Goal: Information Seeking & Learning: Check status

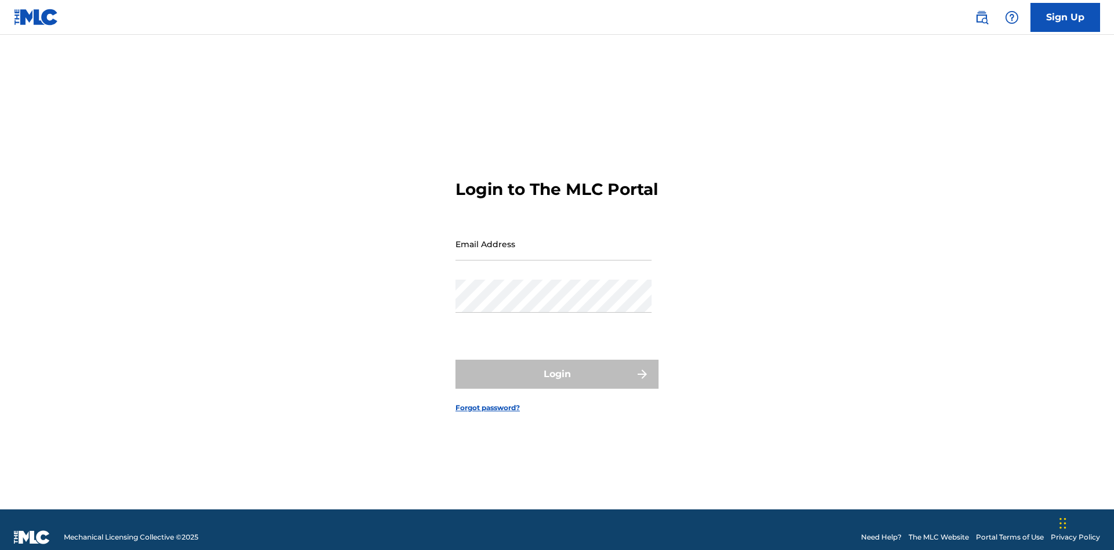
scroll to position [15, 0]
click at [554, 238] on input "Email Address" at bounding box center [553, 243] width 196 height 33
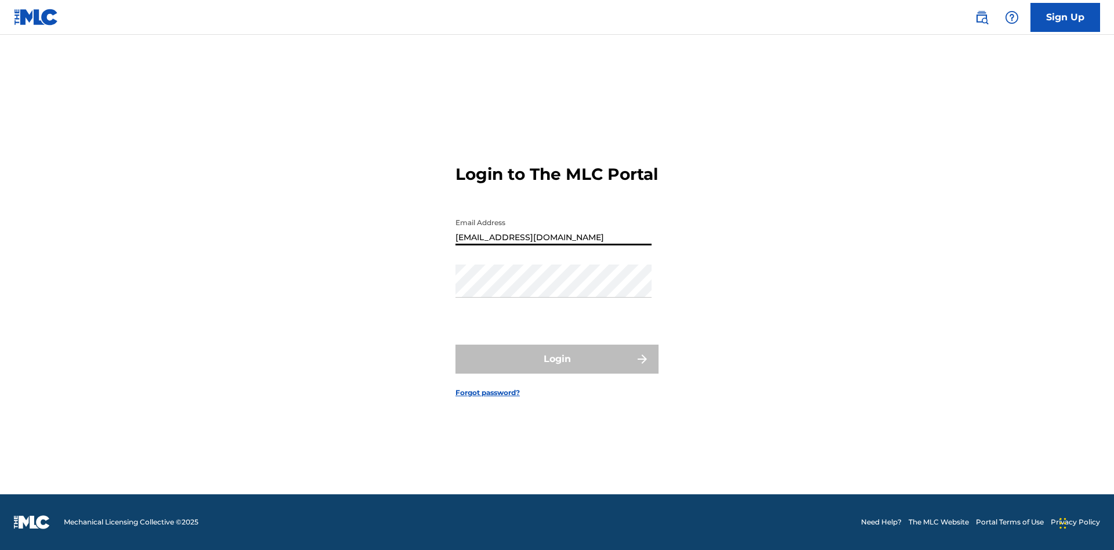
type input "Duke.McTesterson@gmail.com"
click at [557, 369] on button "Login" at bounding box center [556, 359] width 203 height 29
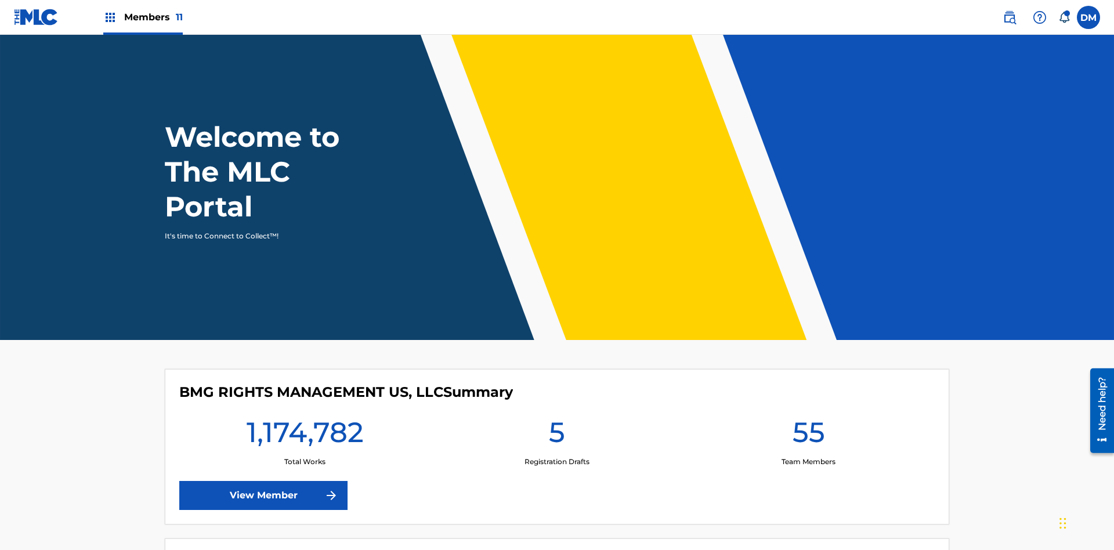
click at [143, 17] on span "Members 11" at bounding box center [153, 16] width 59 height 13
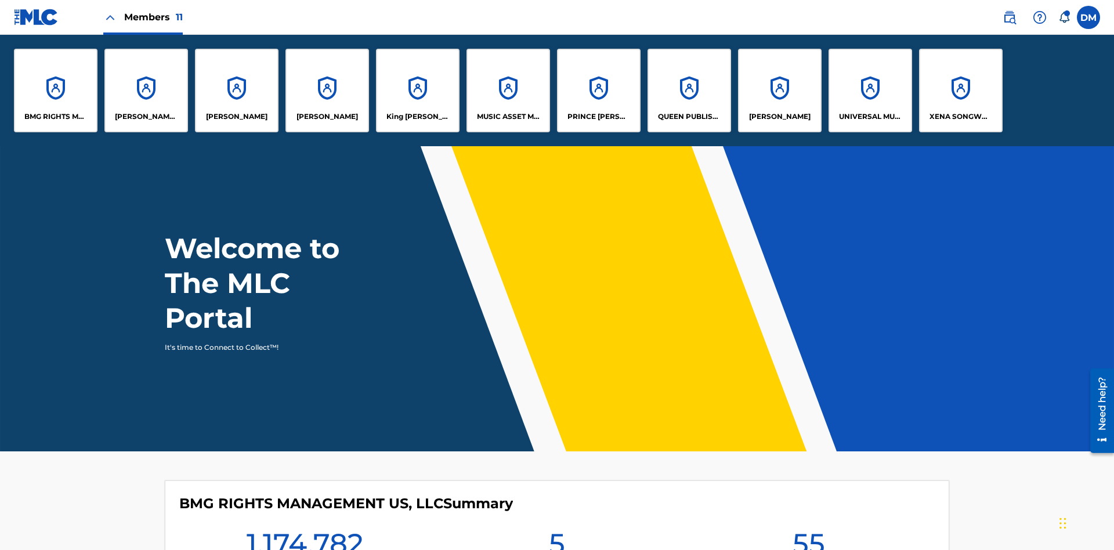
click at [870, 117] on p "UNIVERSAL MUSIC PUB GROUP" at bounding box center [870, 116] width 63 height 10
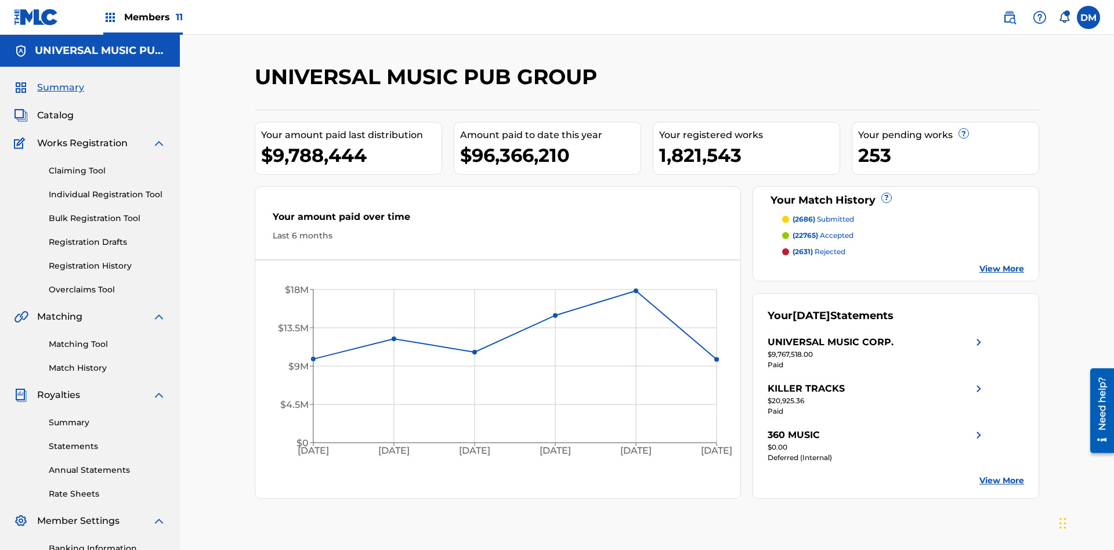
click at [107, 260] on link "Registration History" at bounding box center [107, 266] width 117 height 12
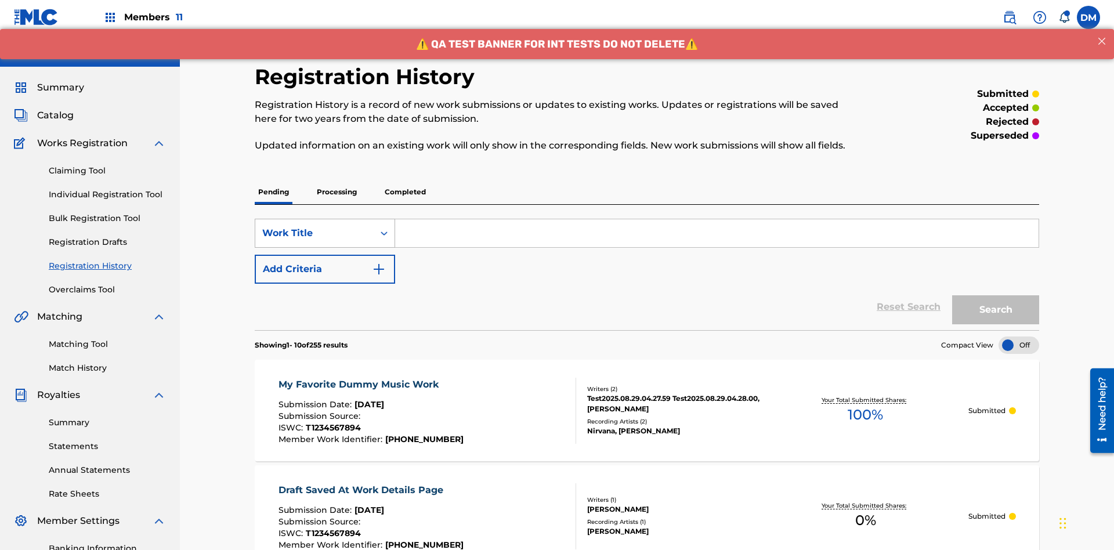
click at [314, 226] on div "Work Title" at bounding box center [314, 233] width 104 height 14
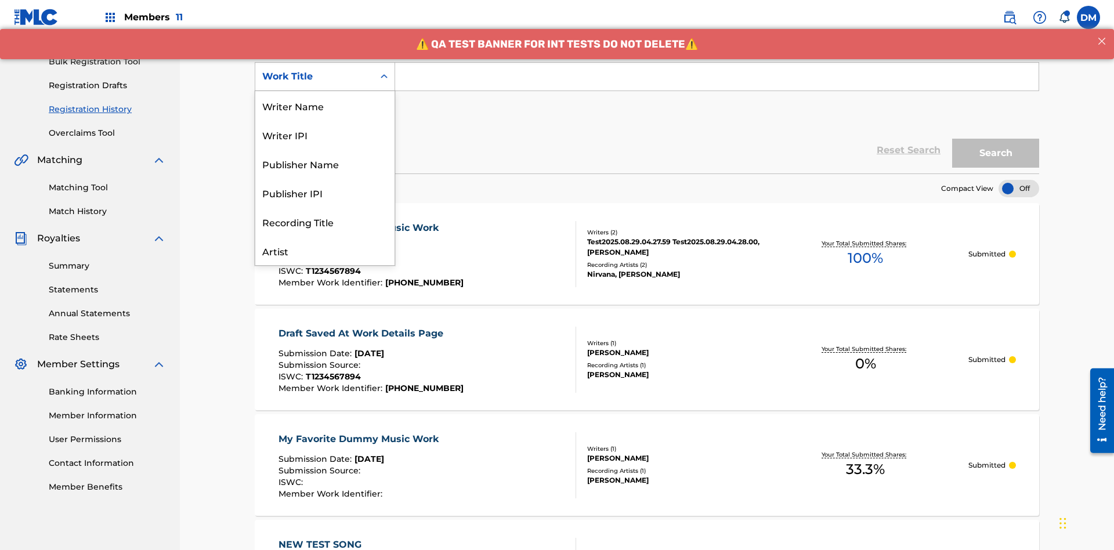
scroll to position [58, 0]
click at [325, 222] on div "ISRC" at bounding box center [324, 221] width 139 height 29
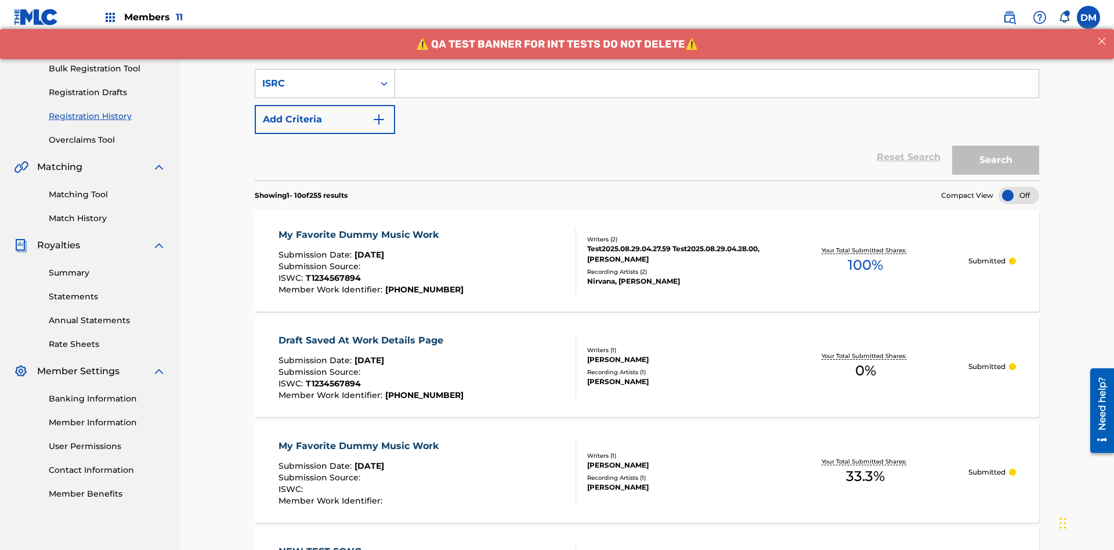
click at [717, 84] on input "Search Form" at bounding box center [716, 84] width 643 height 28
type input "AA3123123123"
click at [996, 146] on button "Search" at bounding box center [995, 160] width 87 height 29
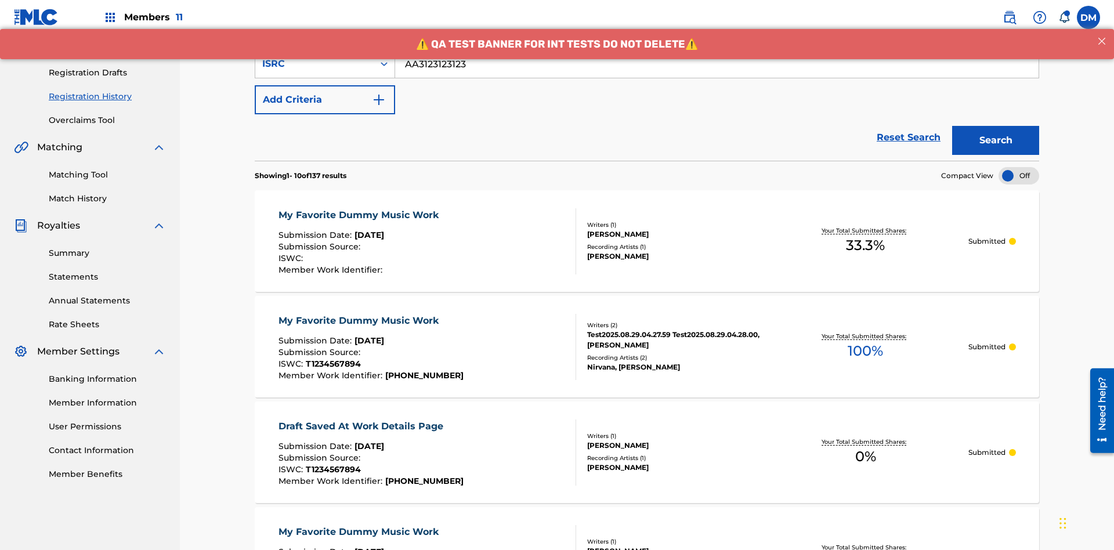
scroll to position [308, 0]
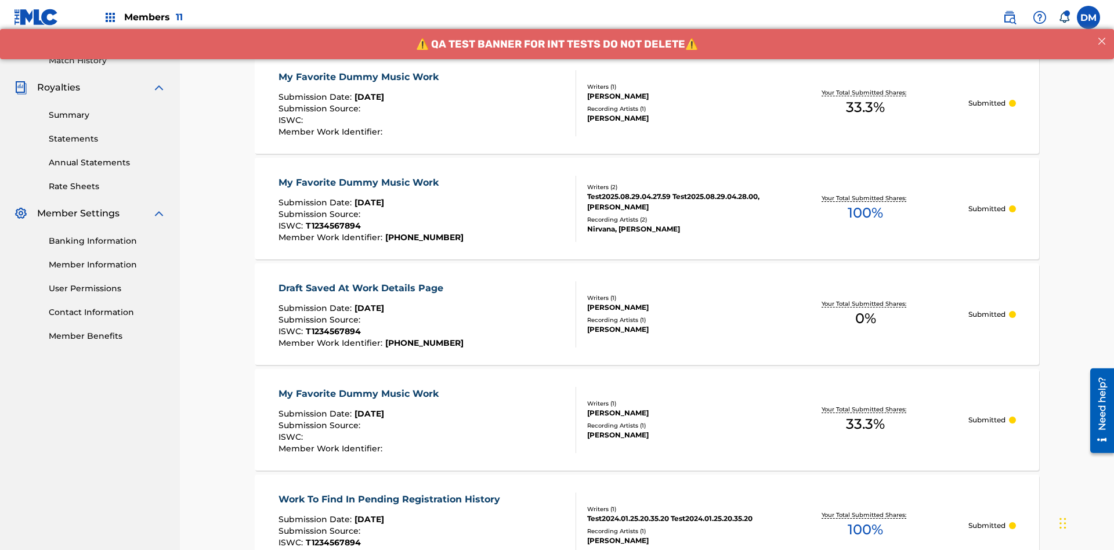
click at [360, 77] on div "My Favorite Dummy Music Work" at bounding box center [362, 77] width 166 height 14
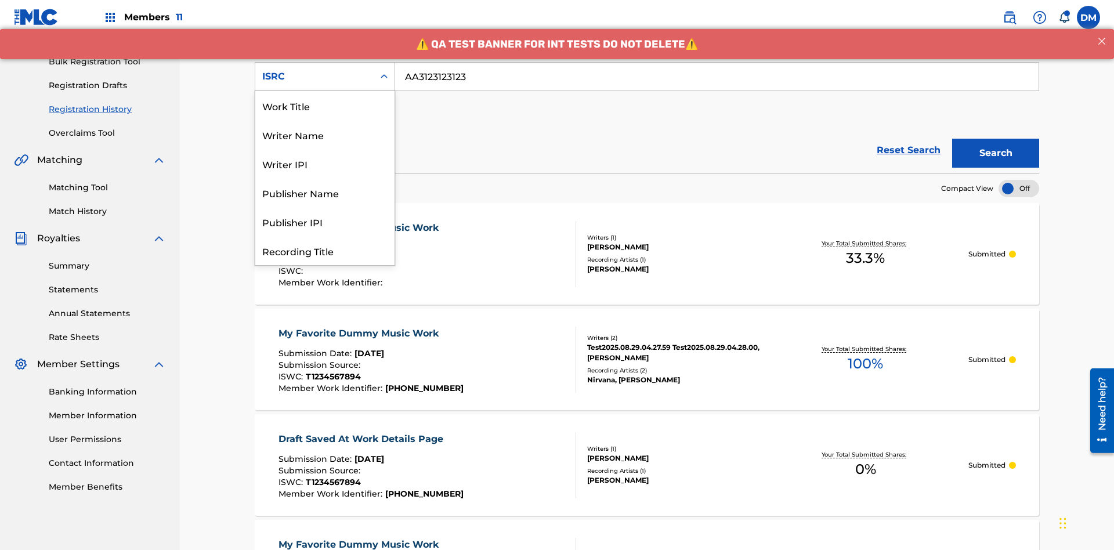
scroll to position [58, 0]
click at [325, 193] on div "Recording Title" at bounding box center [324, 192] width 139 height 29
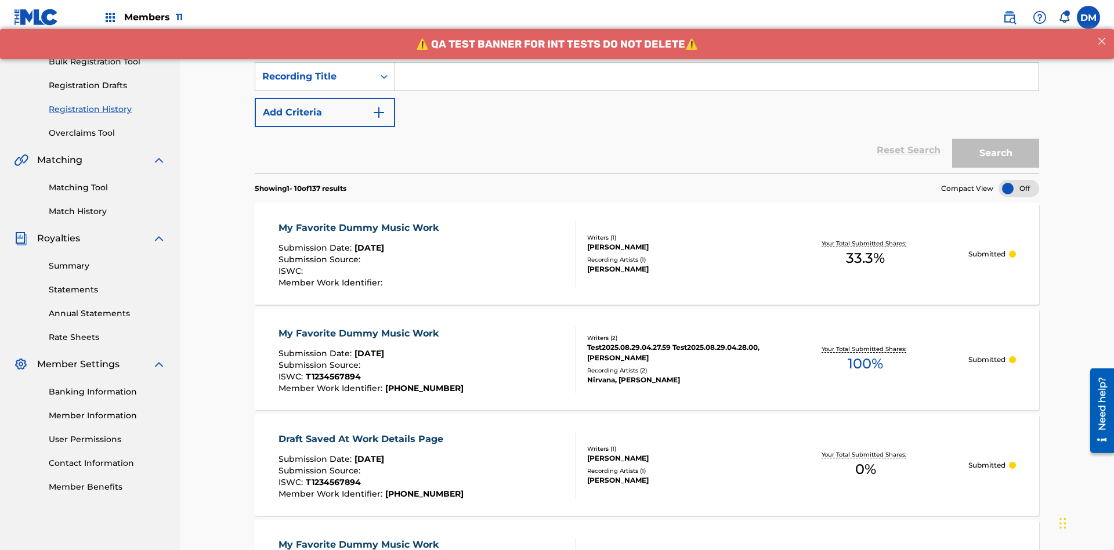
click at [717, 84] on input "Search Form" at bounding box center [716, 77] width 643 height 28
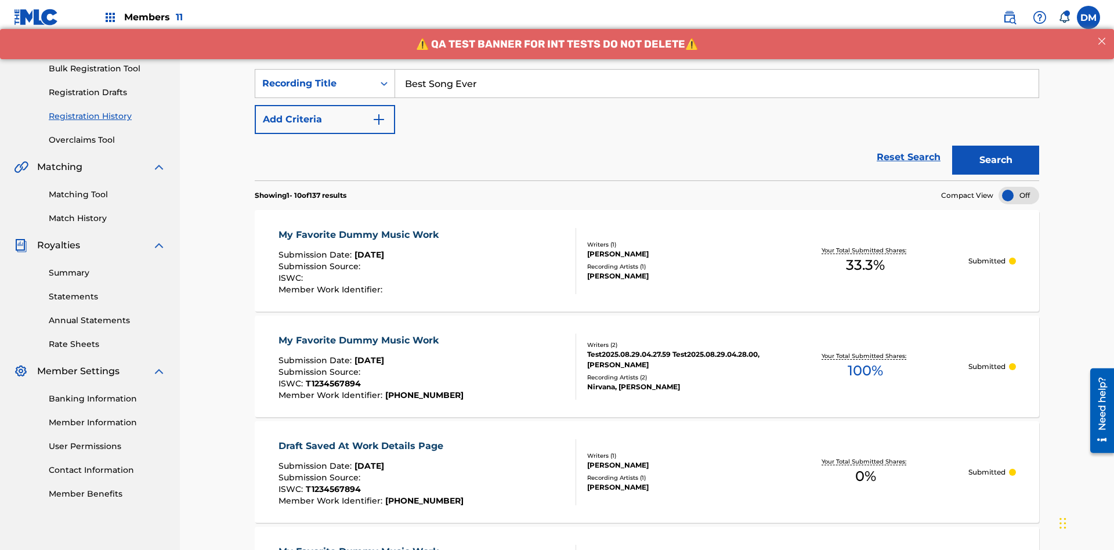
type input "Best Song Ever"
click at [996, 146] on button "Search" at bounding box center [995, 160] width 87 height 29
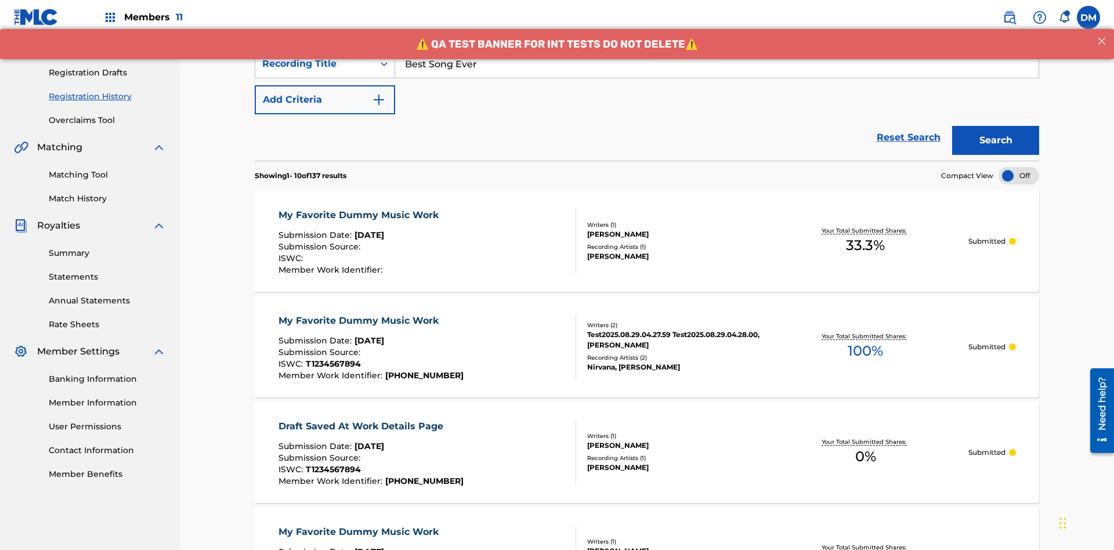
scroll to position [0, 0]
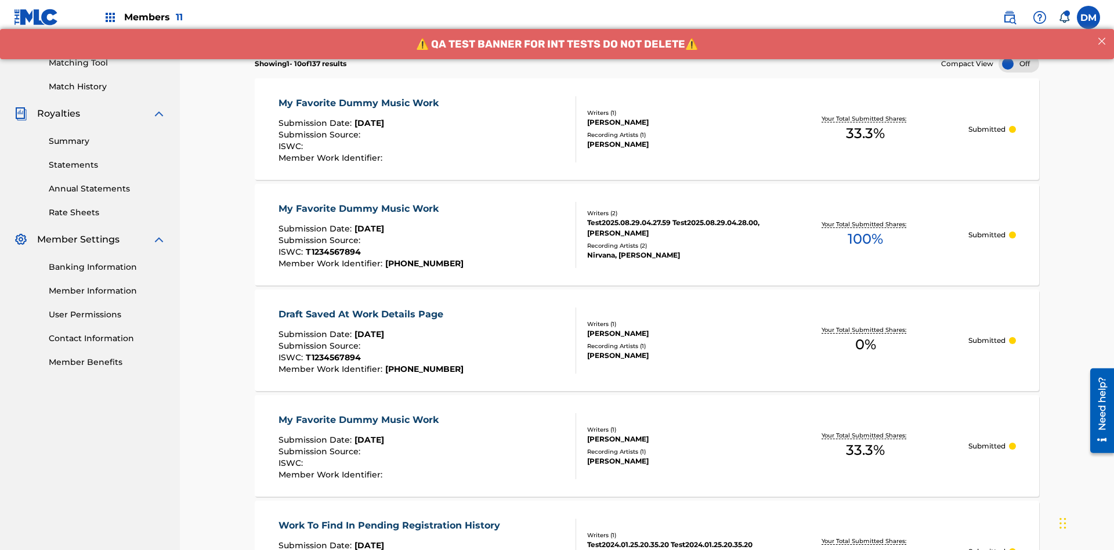
click at [360, 96] on div "My Favorite Dummy Music Work" at bounding box center [362, 103] width 166 height 14
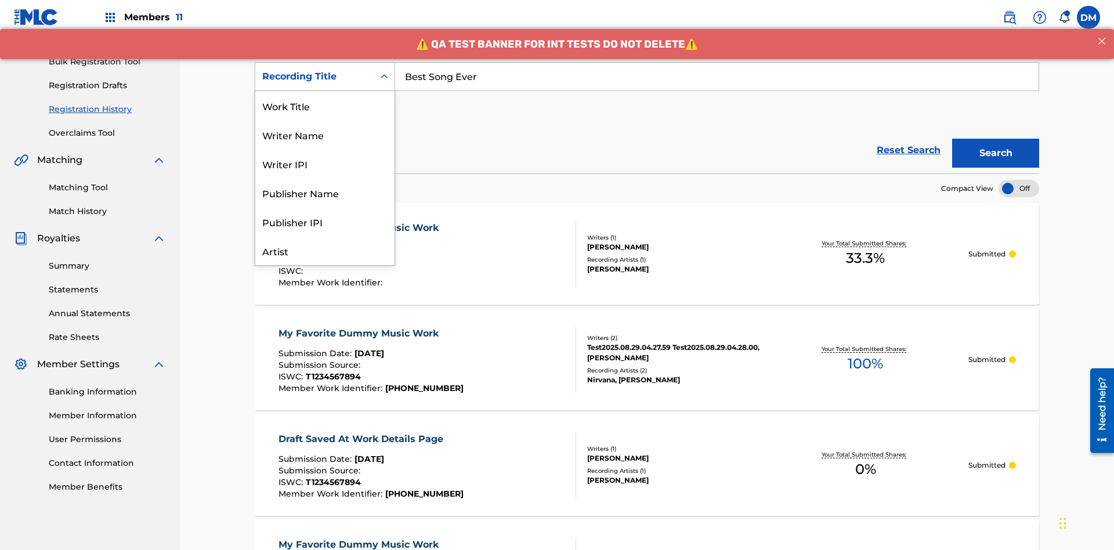
scroll to position [58, 0]
click at [325, 62] on div "Work Title" at bounding box center [324, 47] width 139 height 29
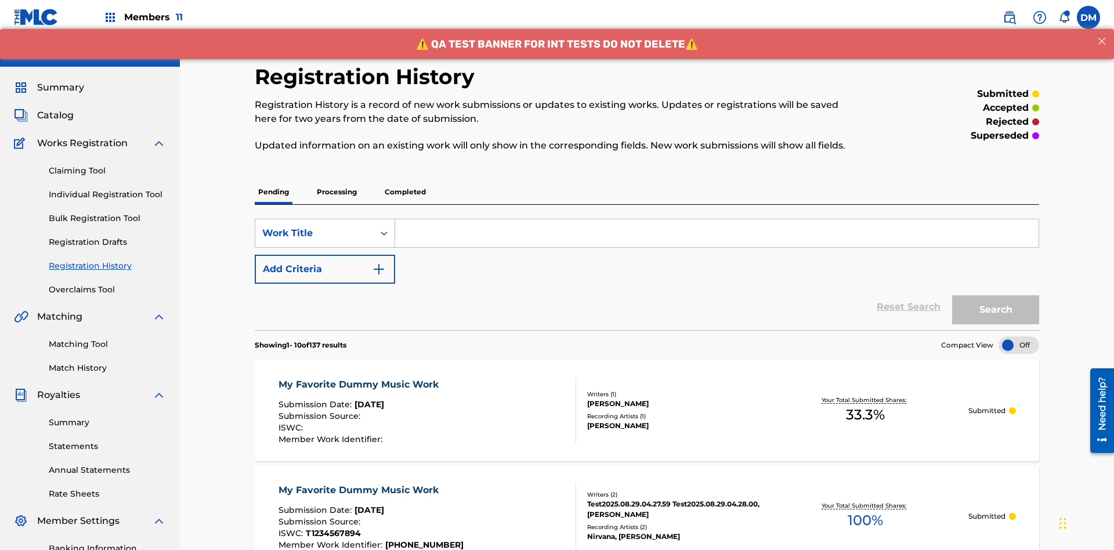
click at [717, 219] on input "Search Form" at bounding box center [716, 233] width 643 height 28
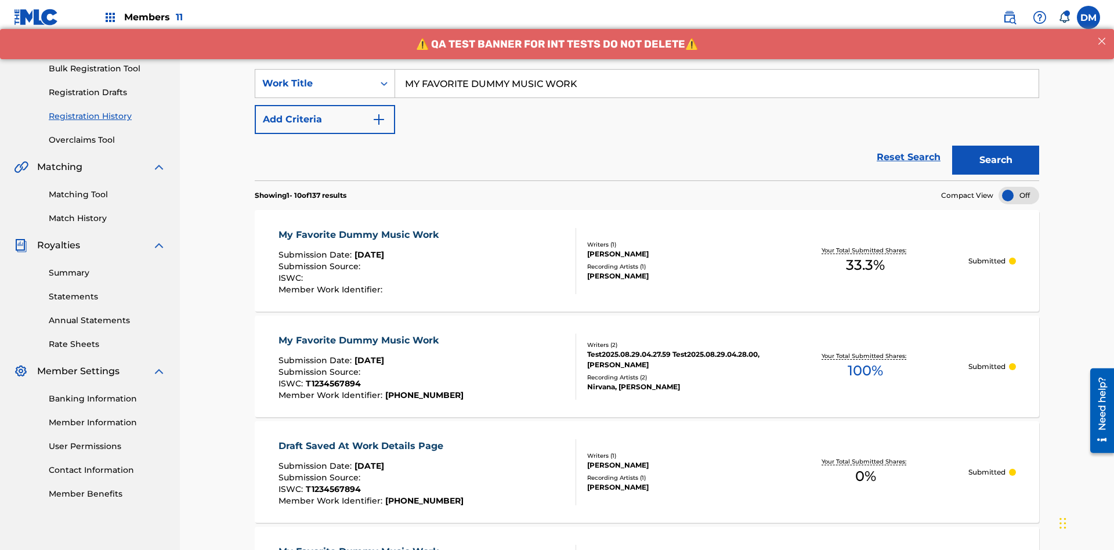
type input "MY FAVORITE DUMMY MUSIC WORK"
click at [996, 146] on button "Search" at bounding box center [995, 160] width 87 height 29
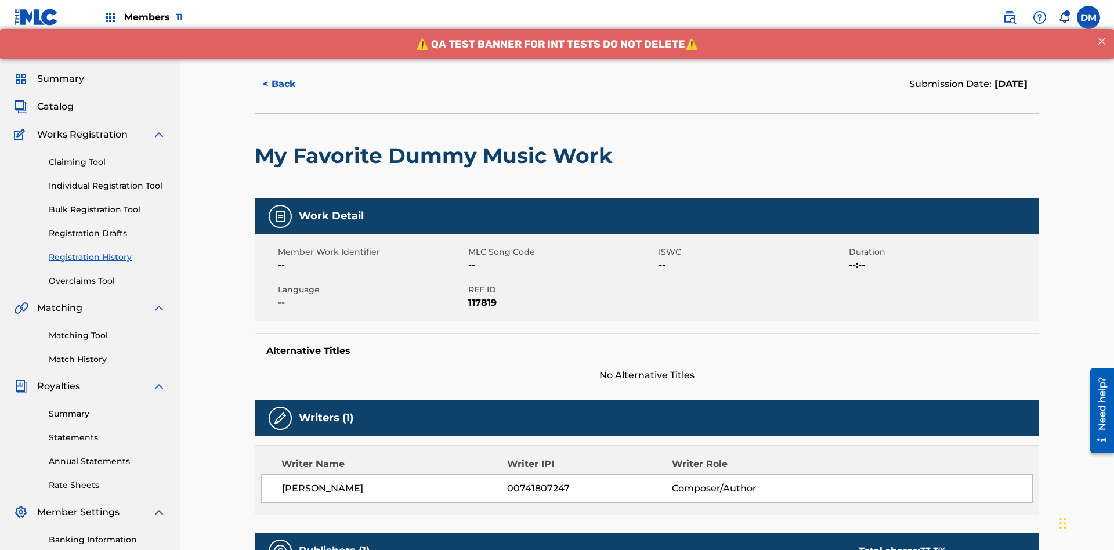
click at [290, 84] on button "< Back" at bounding box center [290, 84] width 70 height 29
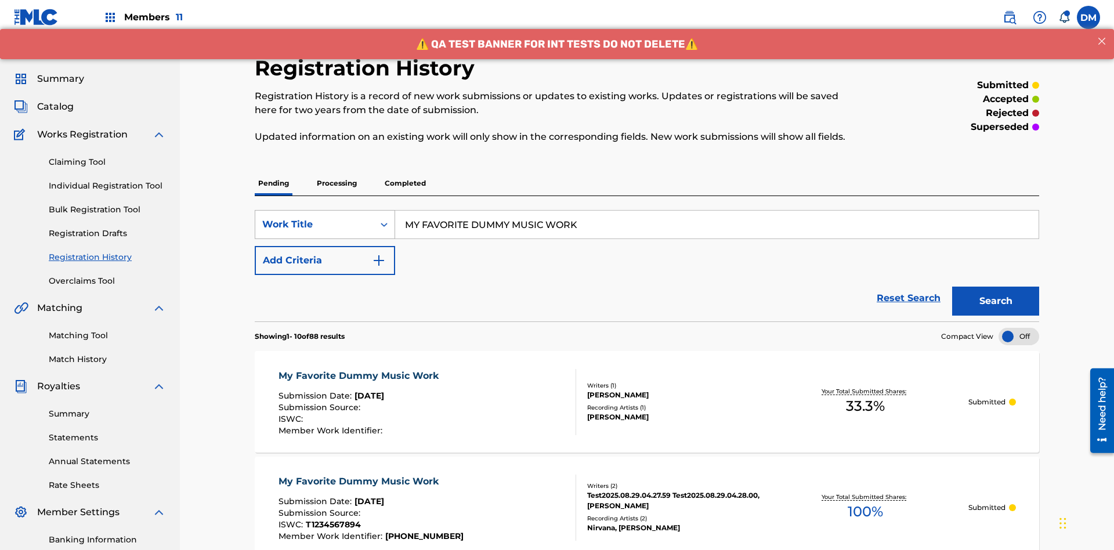
click at [314, 218] on div "Work Title" at bounding box center [314, 225] width 104 height 14
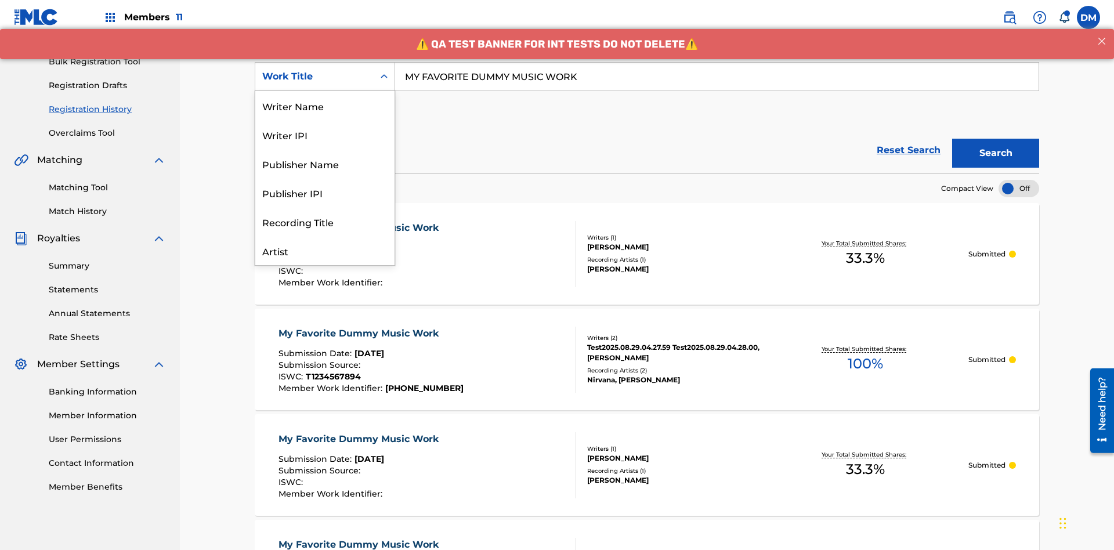
scroll to position [58, 0]
click at [325, 62] on div "Writer Name" at bounding box center [324, 47] width 139 height 29
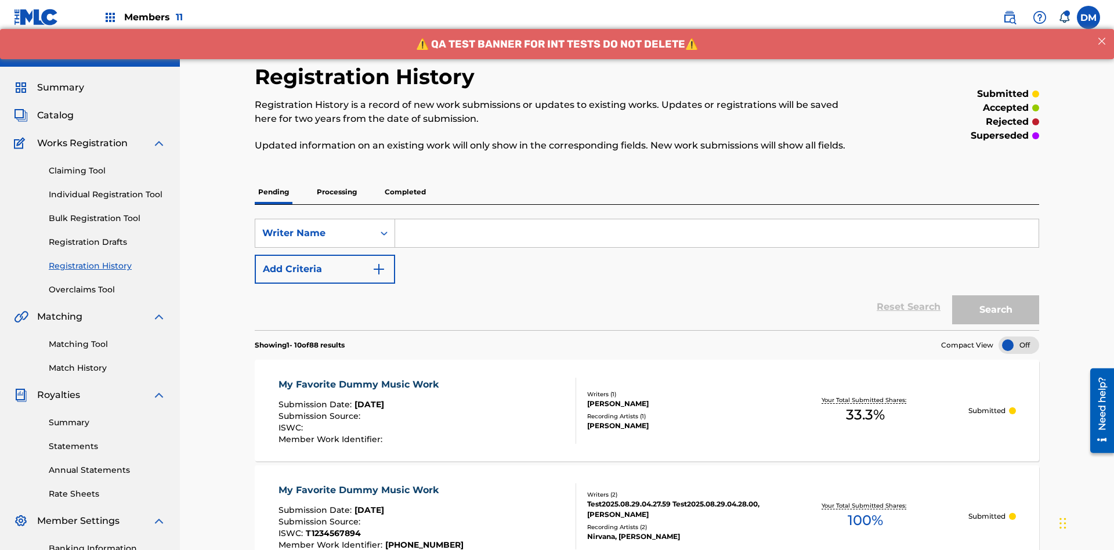
click at [717, 219] on input "Search Form" at bounding box center [716, 233] width 643 height 28
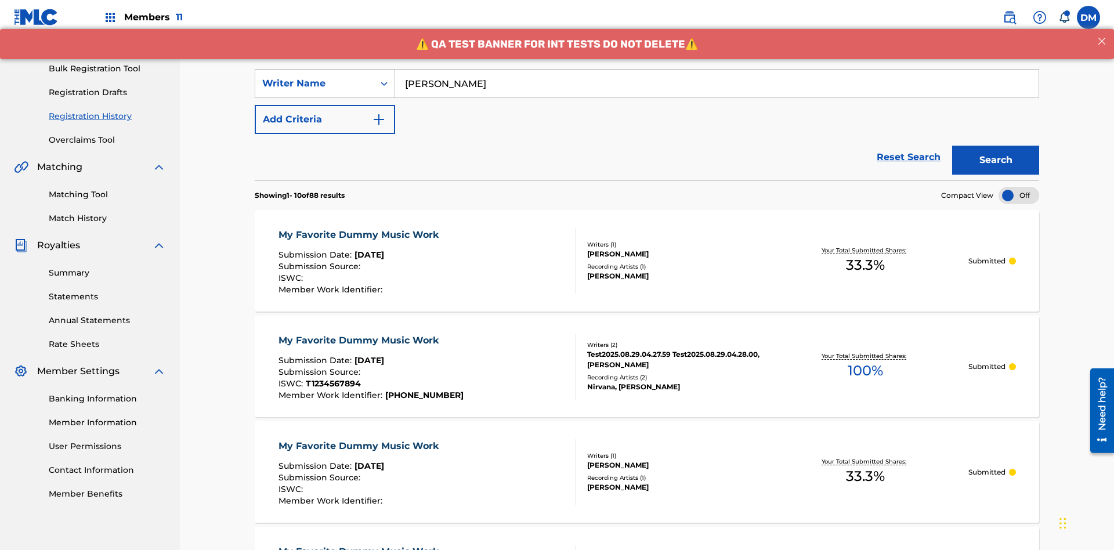
scroll to position [169, 0]
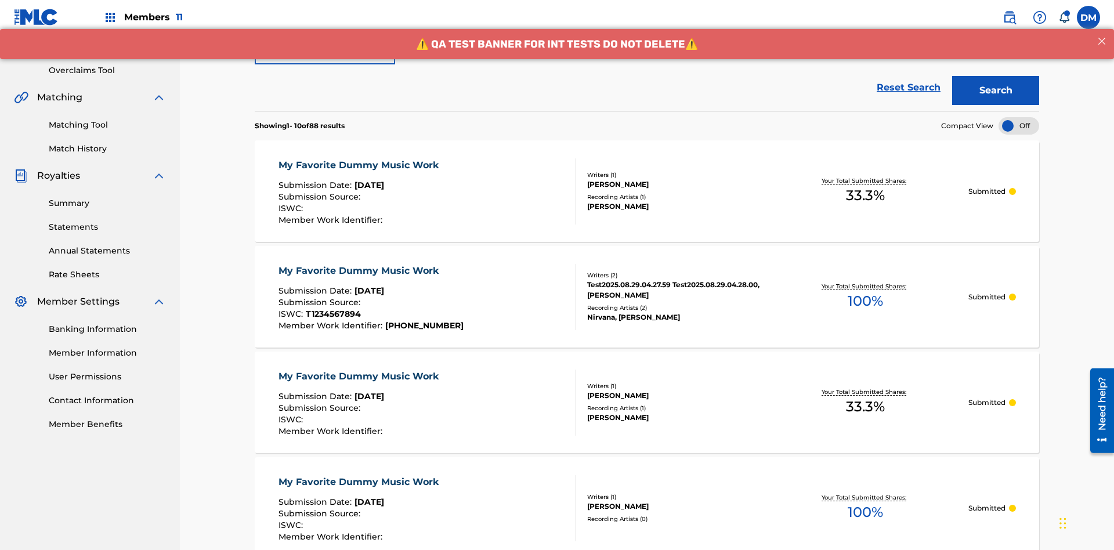
type input "BERKOWITZ"
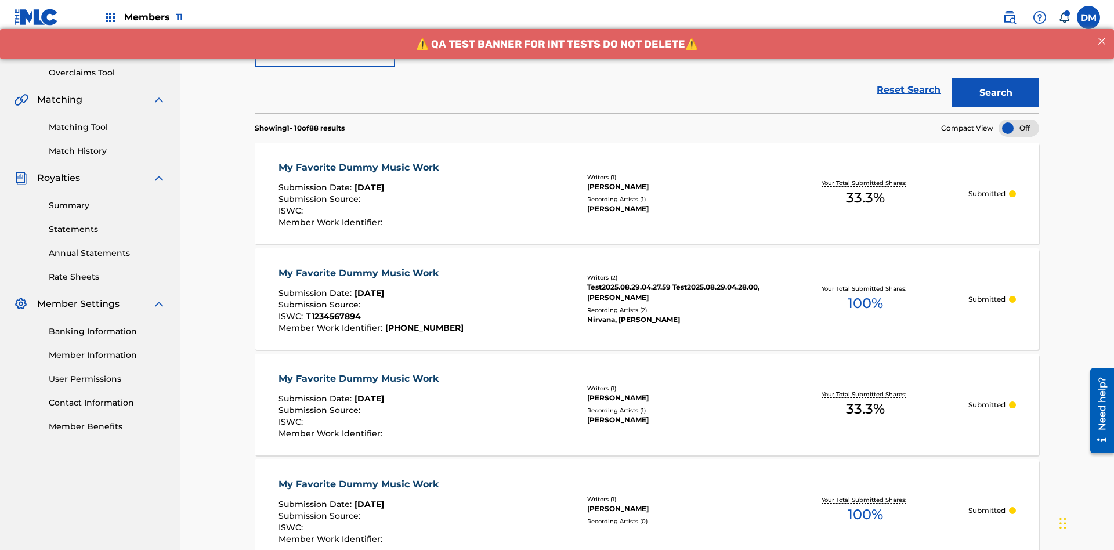
click at [996, 84] on button "Search" at bounding box center [995, 92] width 87 height 29
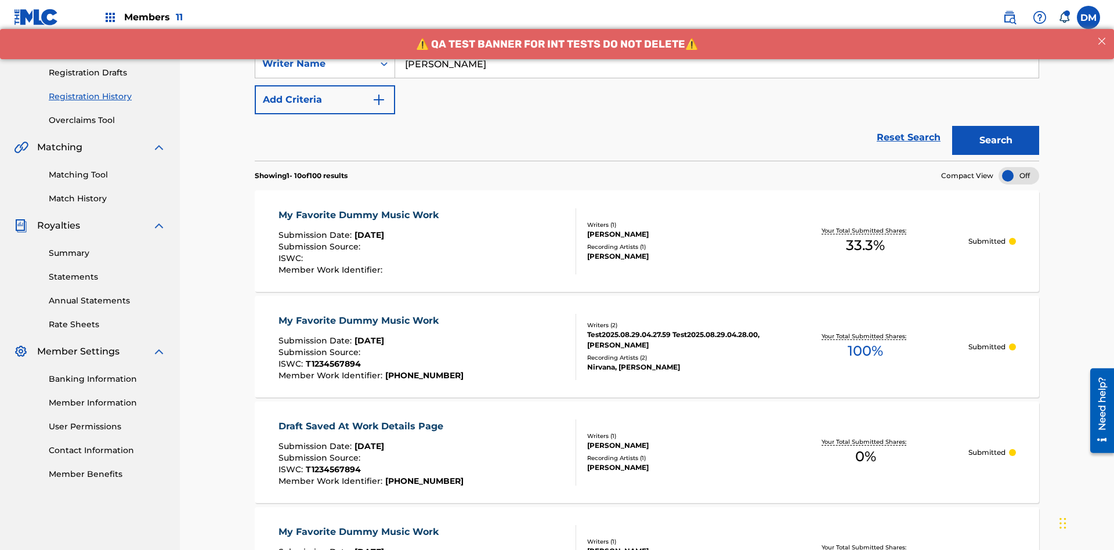
click at [360, 208] on div "My Favorite Dummy Music Work" at bounding box center [362, 215] width 166 height 14
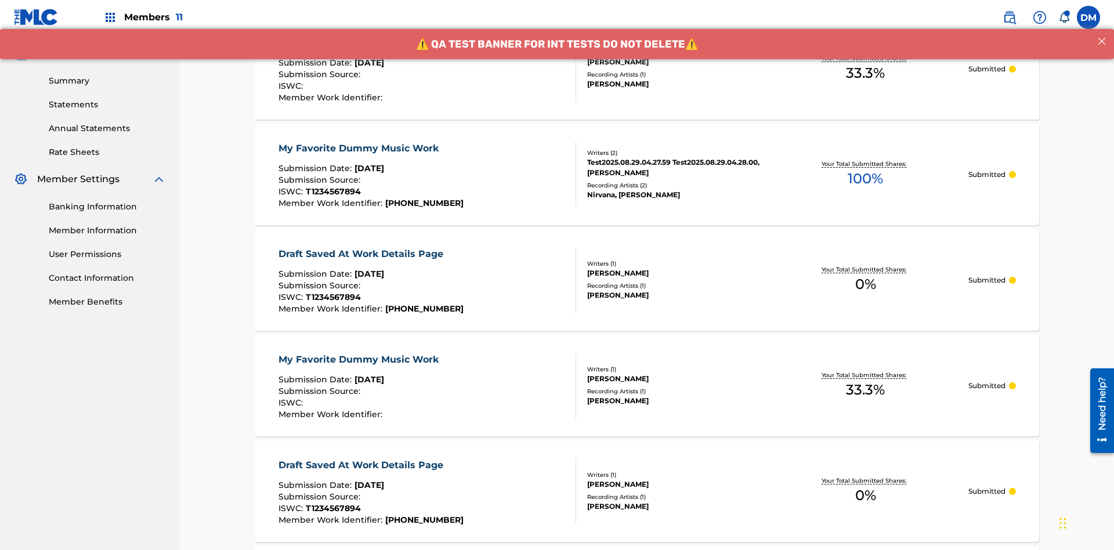
scroll to position [157, 0]
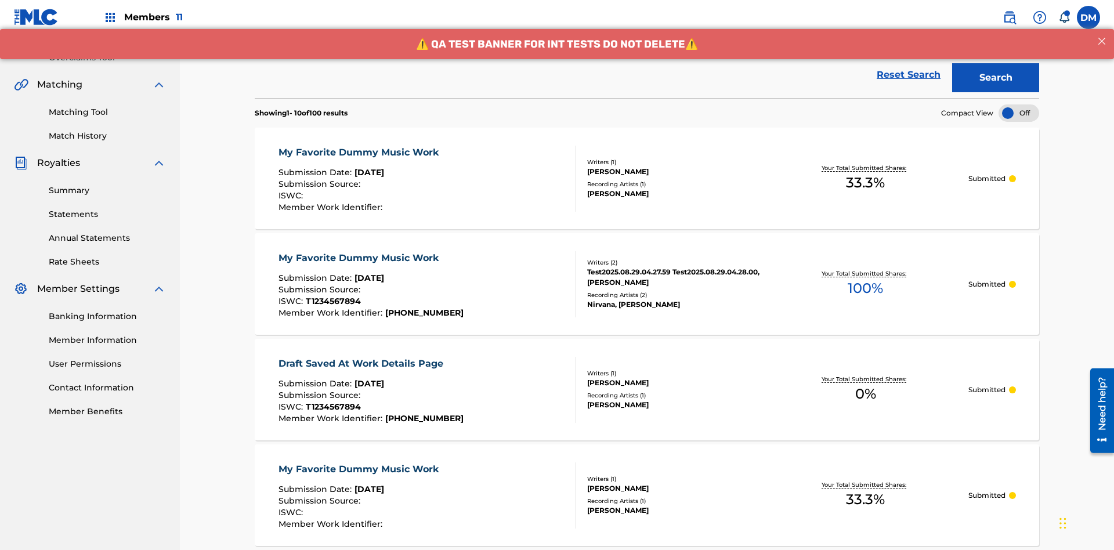
click at [314, 8] on div "Writer Name" at bounding box center [314, 1] width 104 height 14
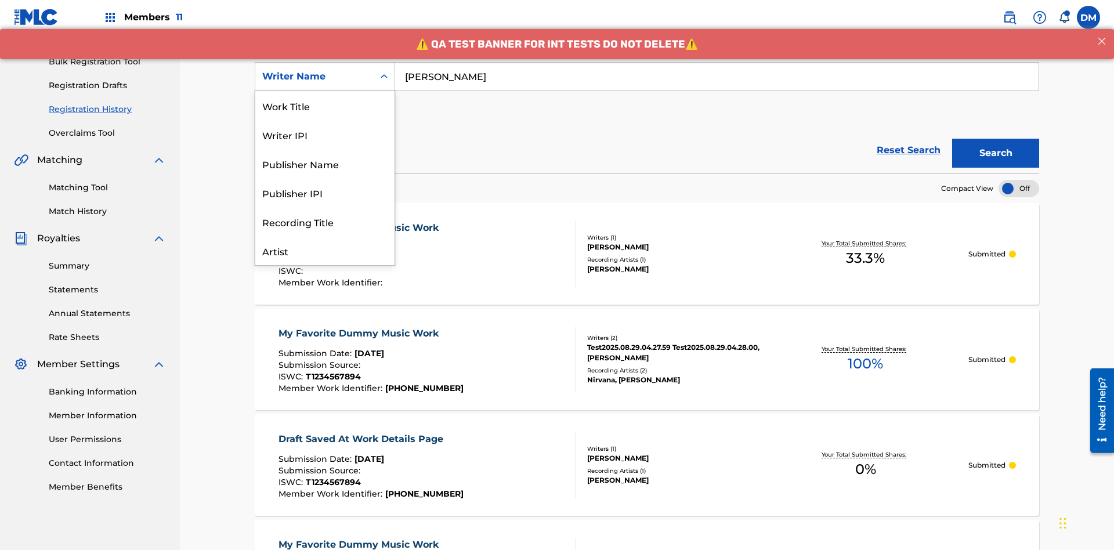
scroll to position [58, 0]
click at [325, 91] on div "Writer IPI" at bounding box center [324, 76] width 139 height 29
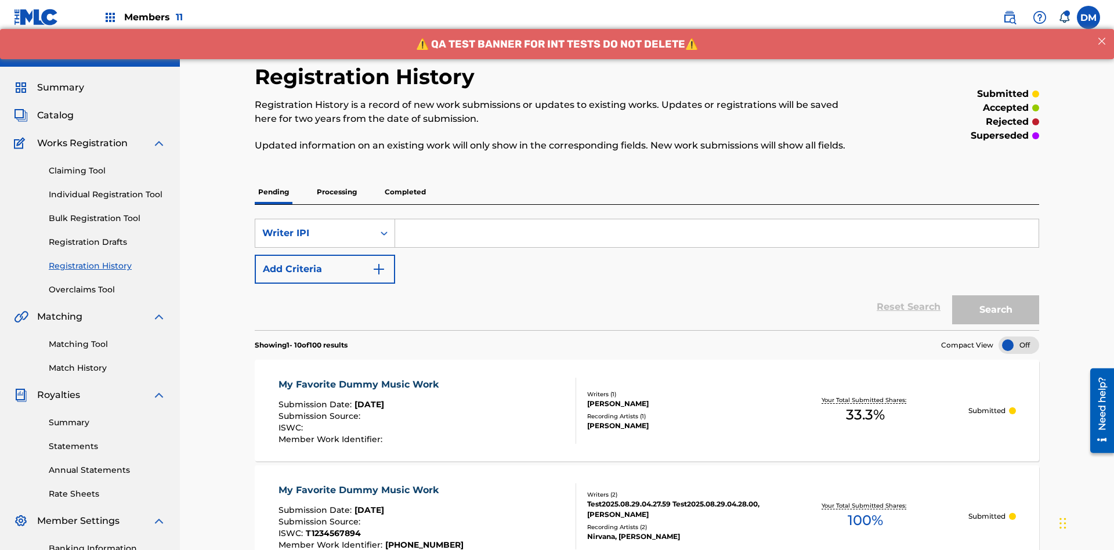
click at [717, 219] on input "Search Form" at bounding box center [716, 233] width 643 height 28
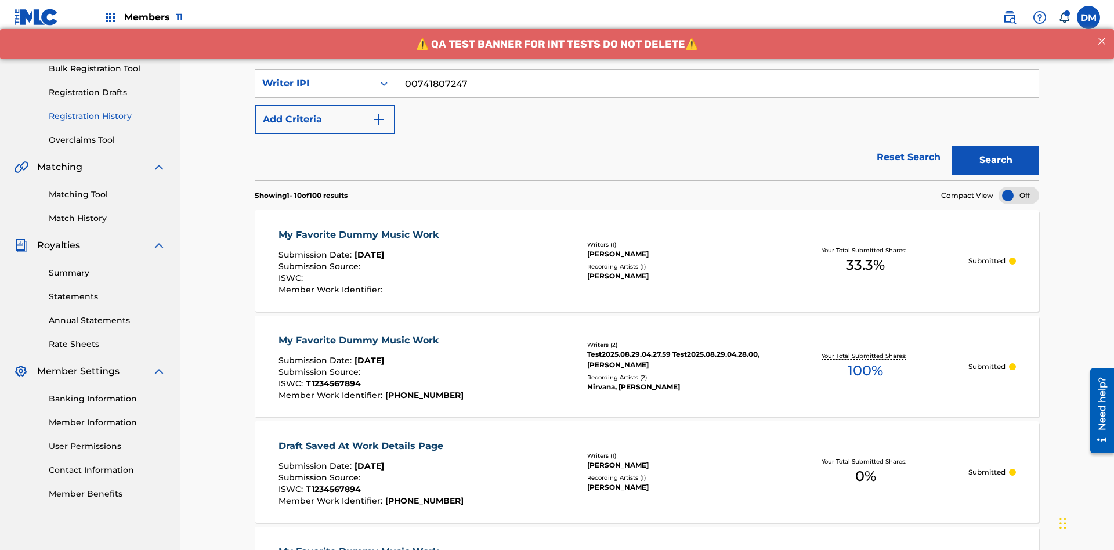
type input "00741807247"
click at [996, 146] on button "Search" at bounding box center [995, 160] width 87 height 29
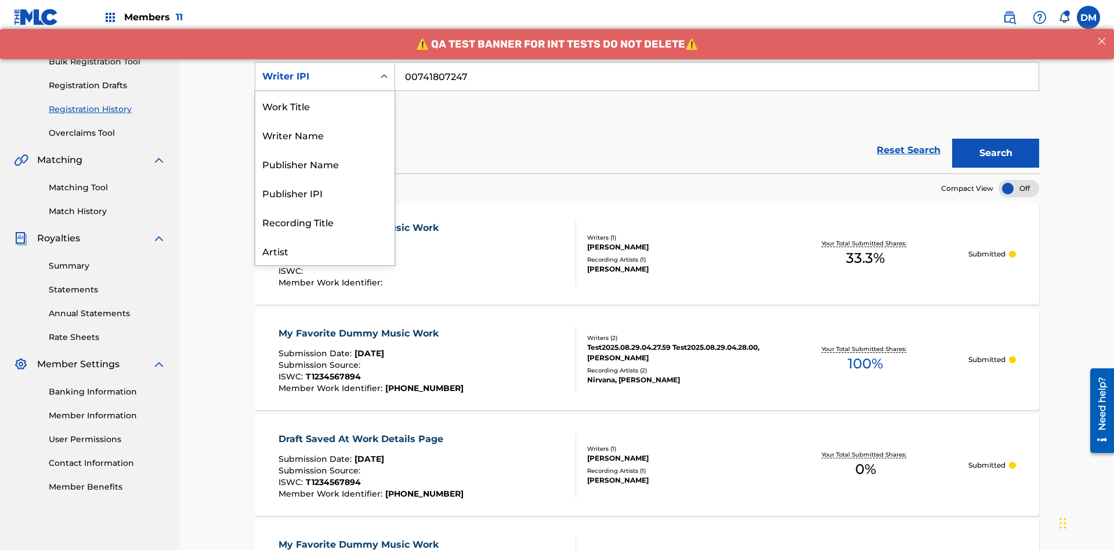
scroll to position [58, 0]
click at [325, 106] on div "Publisher Name" at bounding box center [324, 105] width 139 height 29
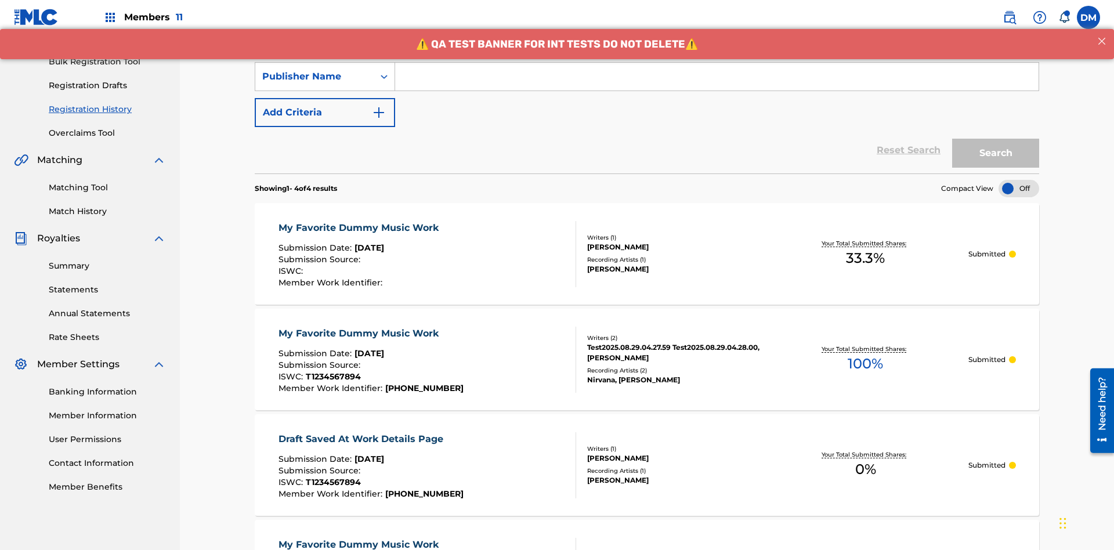
click at [717, 84] on input "Search Form" at bounding box center [716, 77] width 643 height 28
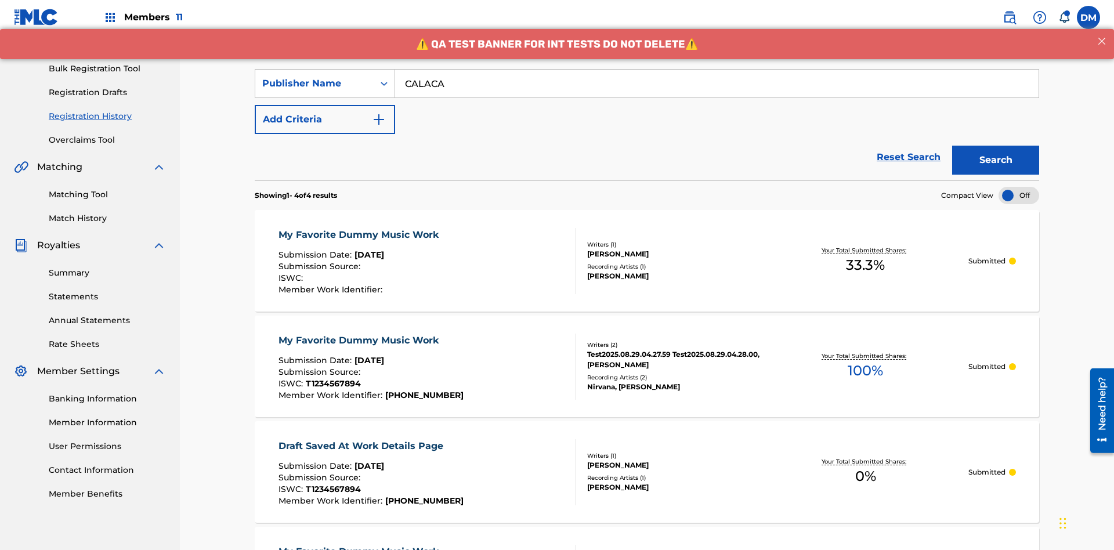
type input "CALACA"
click at [996, 146] on button "Search" at bounding box center [995, 160] width 87 height 29
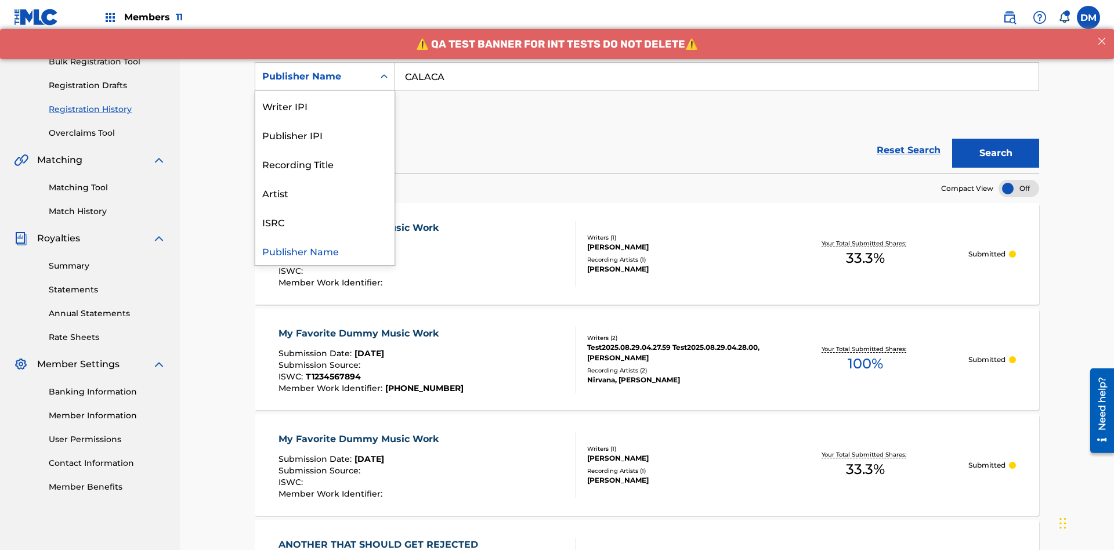
click at [325, 135] on div "Publisher IPI" at bounding box center [324, 134] width 139 height 29
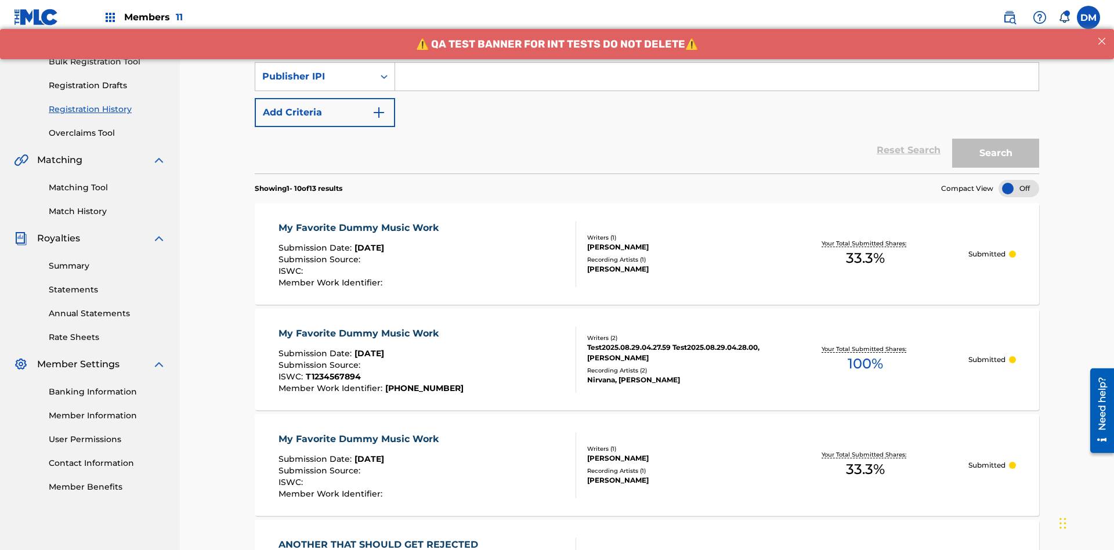
click at [717, 84] on input "Search Form" at bounding box center [716, 77] width 643 height 28
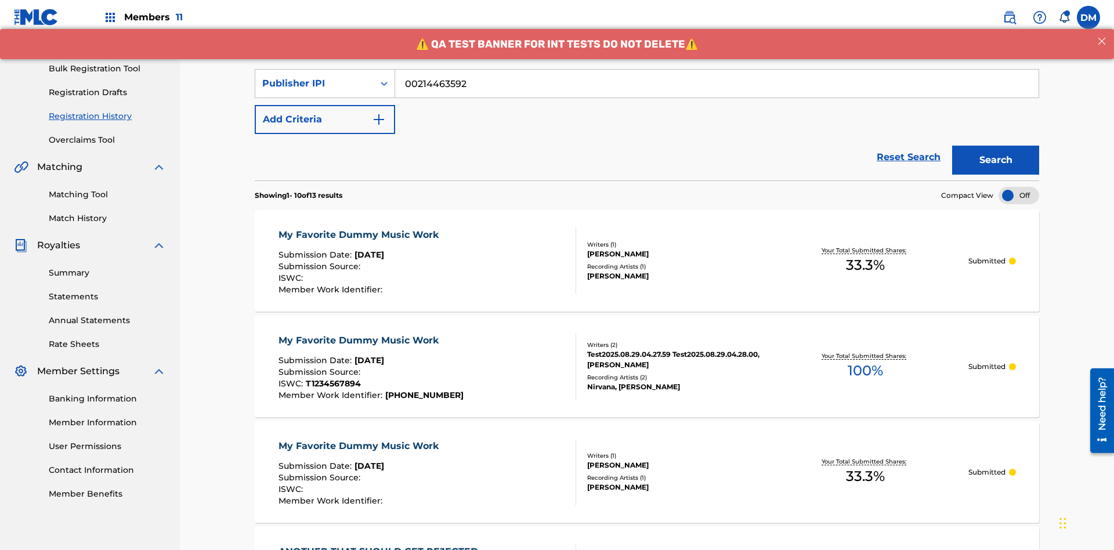
type input "00214463592"
click at [996, 146] on button "Search" at bounding box center [995, 160] width 87 height 29
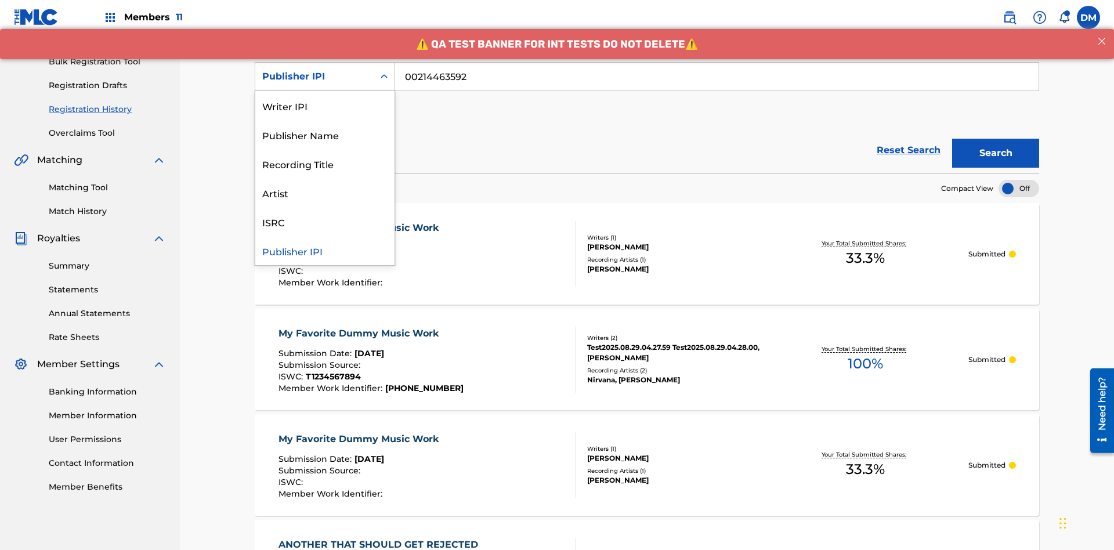
click at [325, 193] on div "Artist" at bounding box center [324, 192] width 139 height 29
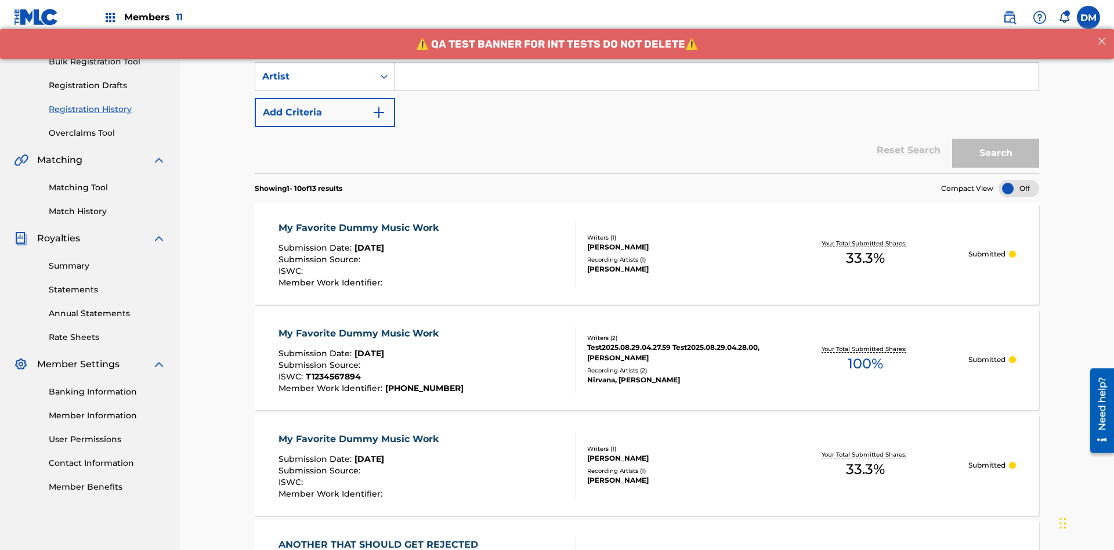
click at [717, 84] on input "Search Form" at bounding box center [716, 77] width 643 height 28
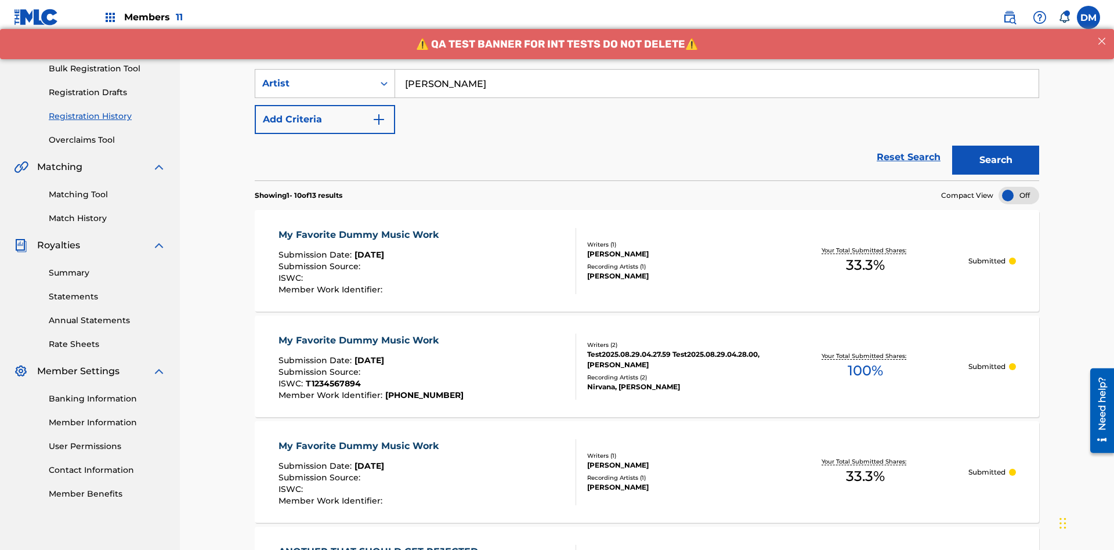
type input "Joe Lewis"
click at [996, 146] on button "Search" at bounding box center [995, 160] width 87 height 29
